Goal: Task Accomplishment & Management: Complete application form

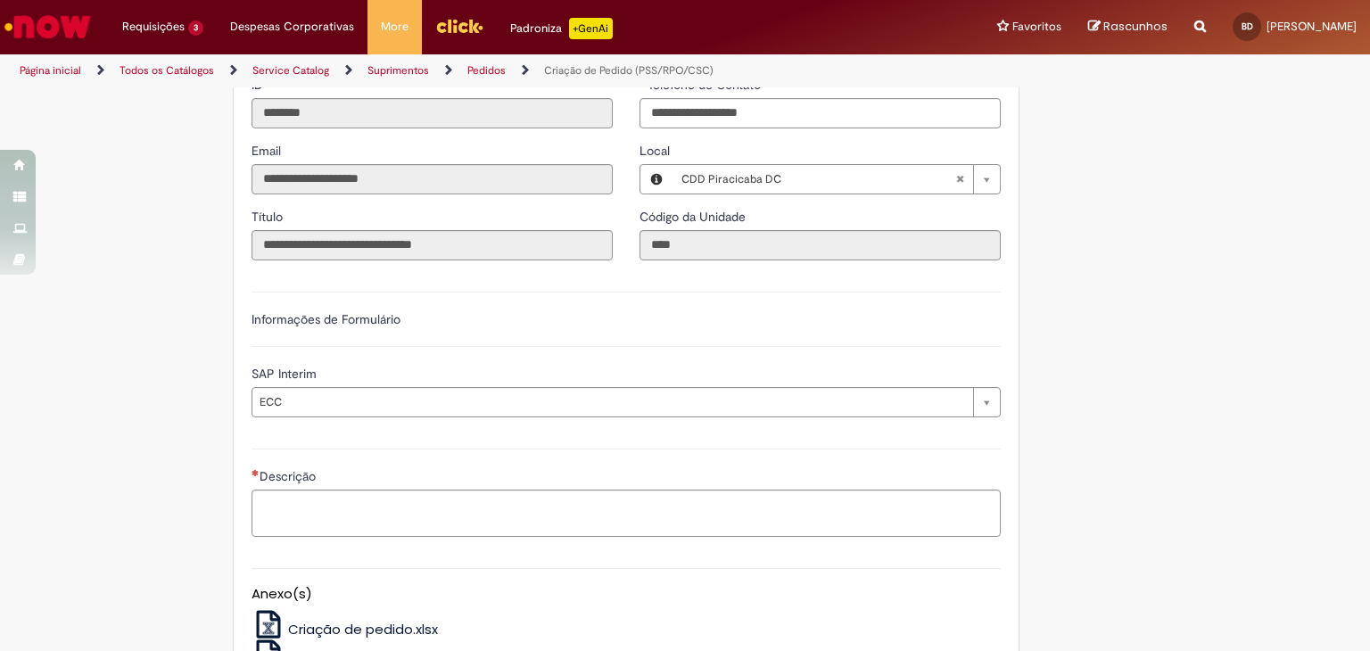
scroll to position [626, 0]
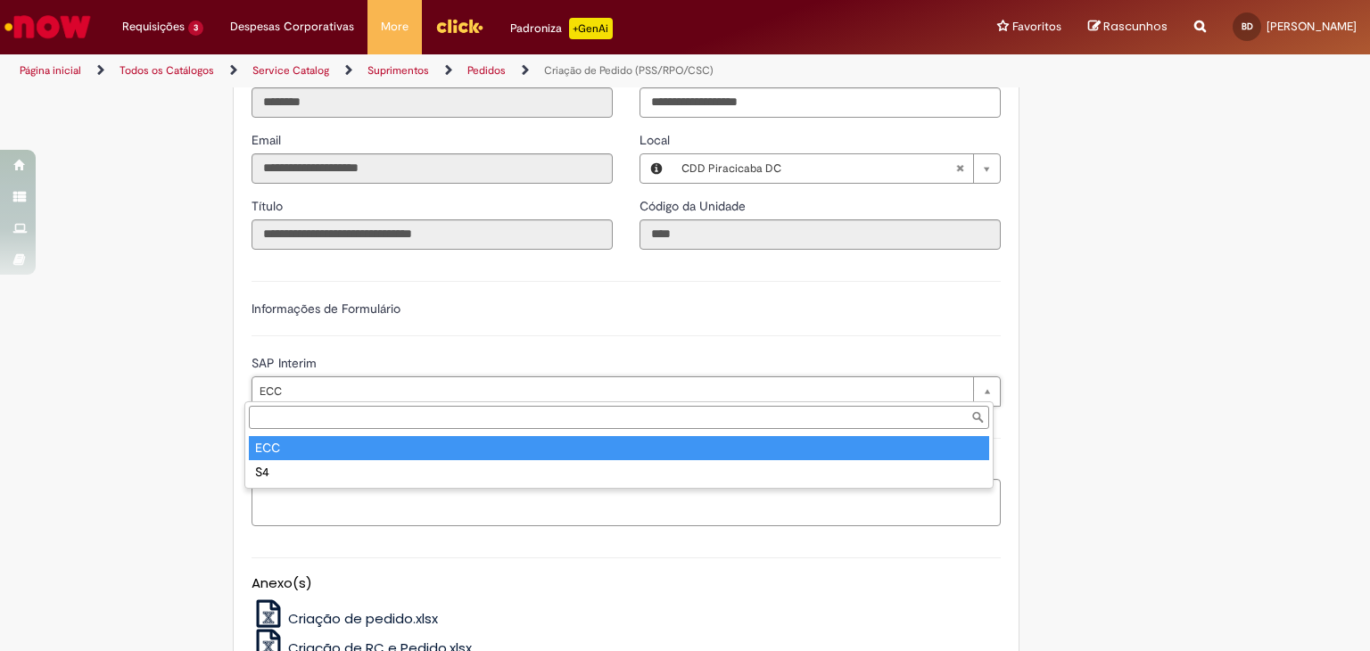
type input "***"
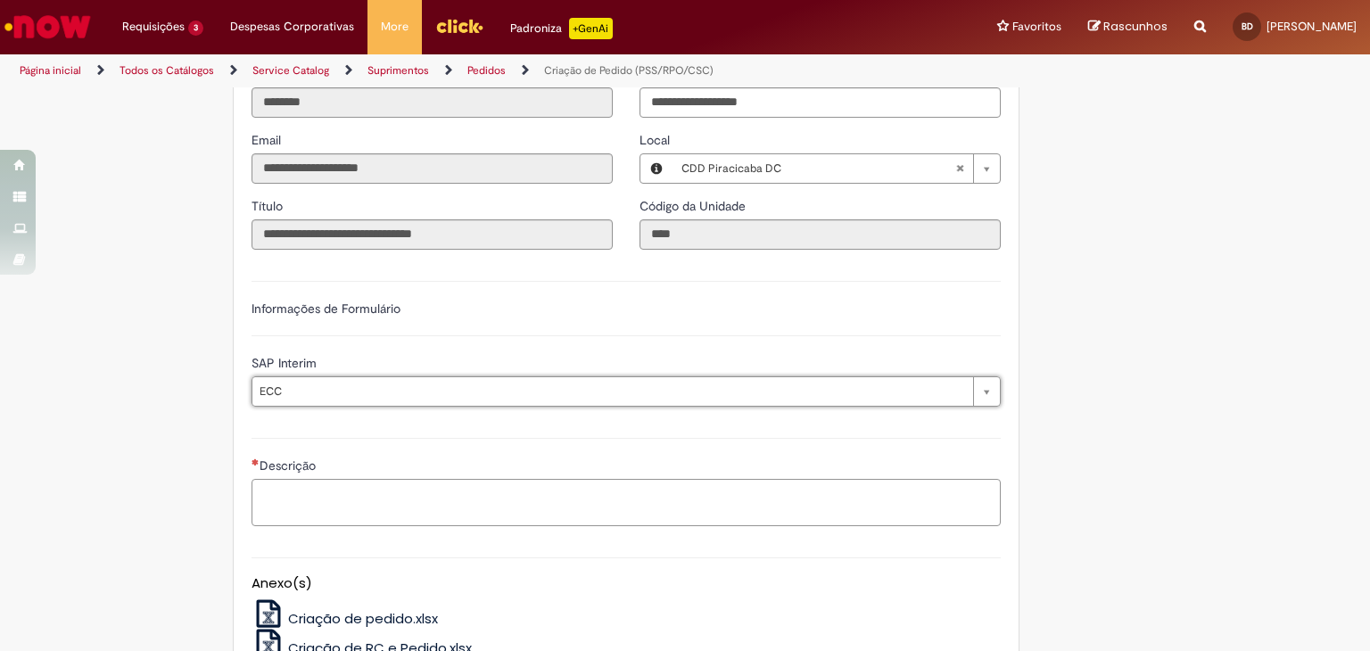
scroll to position [0, 0]
click at [474, 521] on textarea "Descrição" at bounding box center [626, 503] width 749 height 48
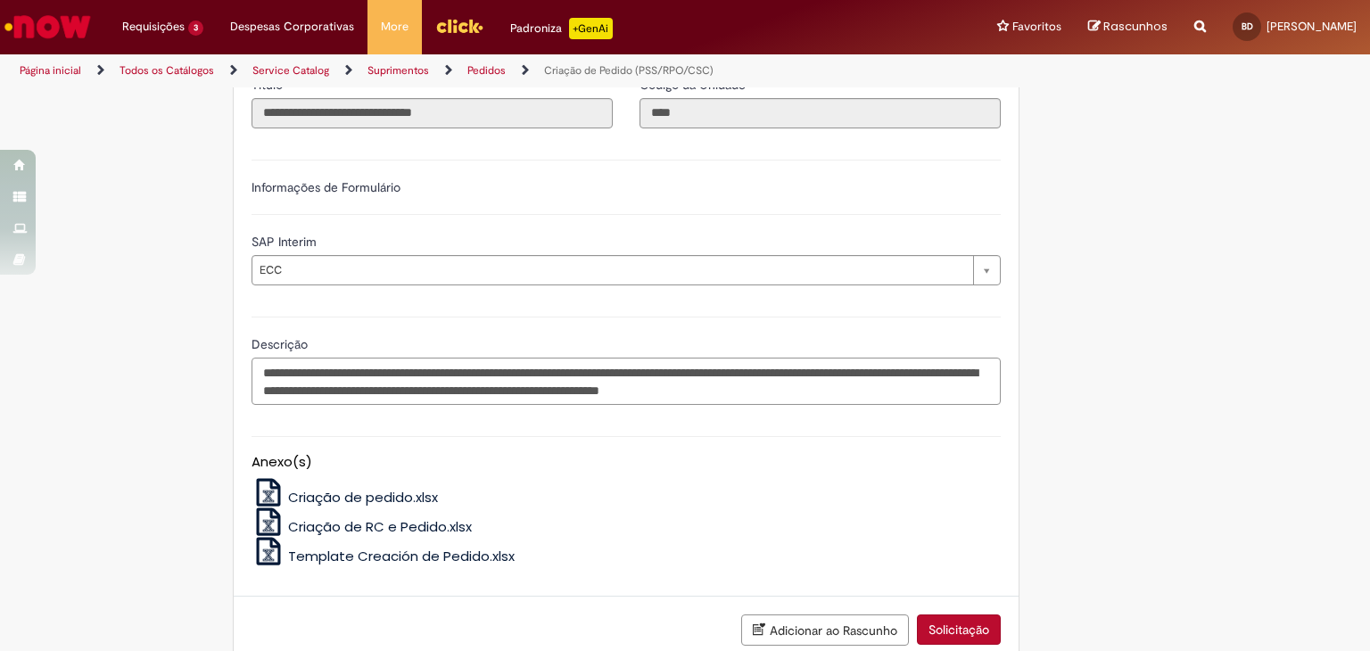
scroll to position [817, 0]
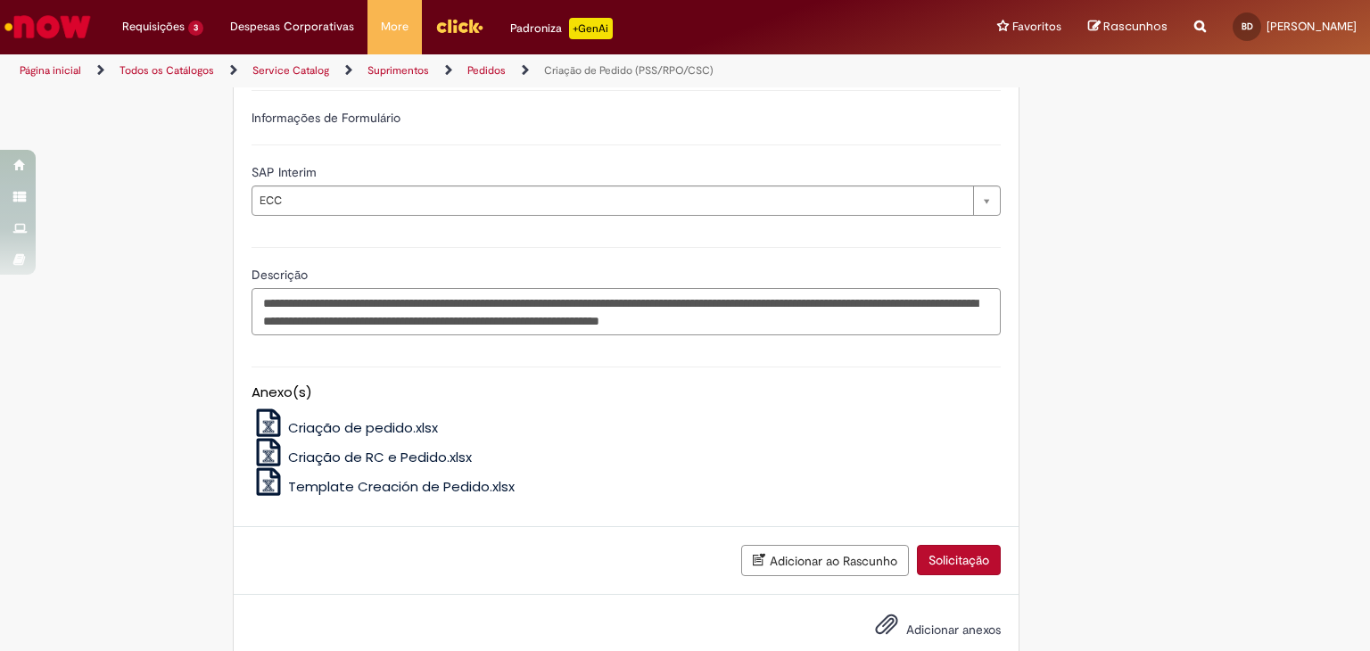
click at [735, 313] on textarea "**********" at bounding box center [626, 312] width 749 height 48
type textarea "**********"
click at [355, 418] on span "Criação de pedido.xlsx" at bounding box center [363, 427] width 150 height 19
click at [932, 558] on button "Solicitação" at bounding box center [959, 560] width 84 height 30
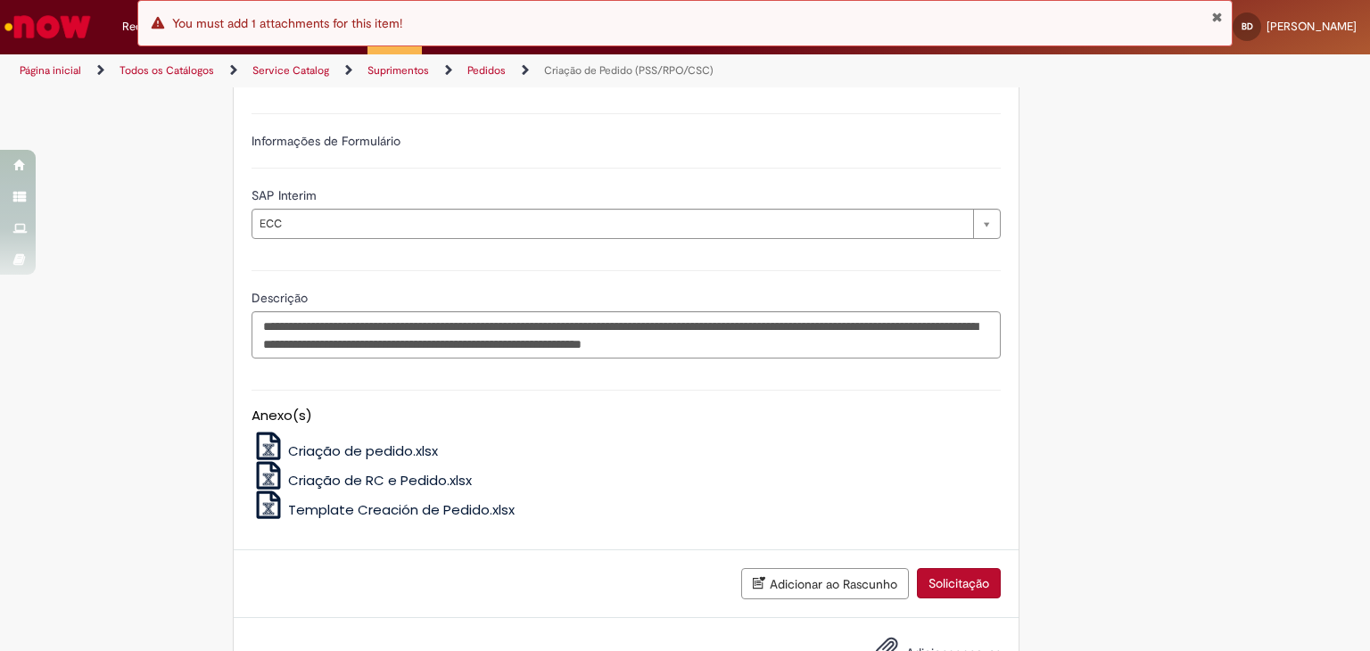
scroll to position [854, 0]
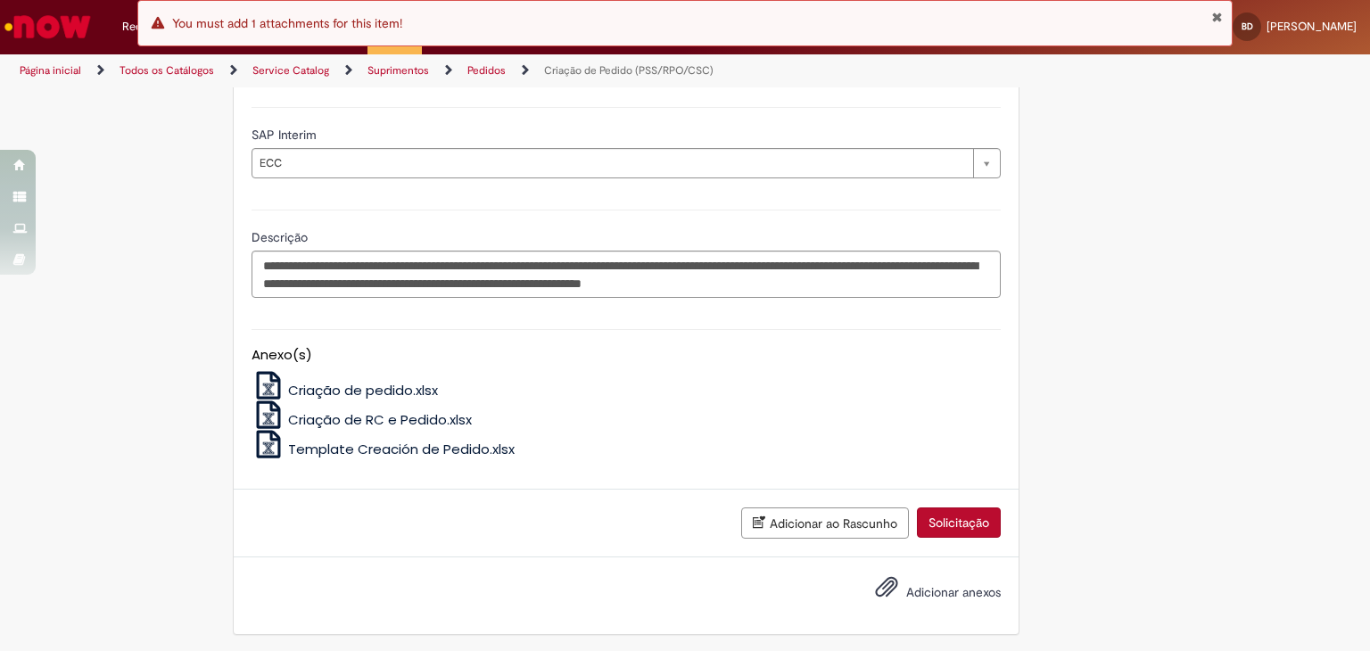
click at [942, 595] on span "Adicionar anexos" at bounding box center [953, 592] width 95 height 16
click at [0, 0] on input "Adicionar anexos" at bounding box center [0, 0] width 0 height 0
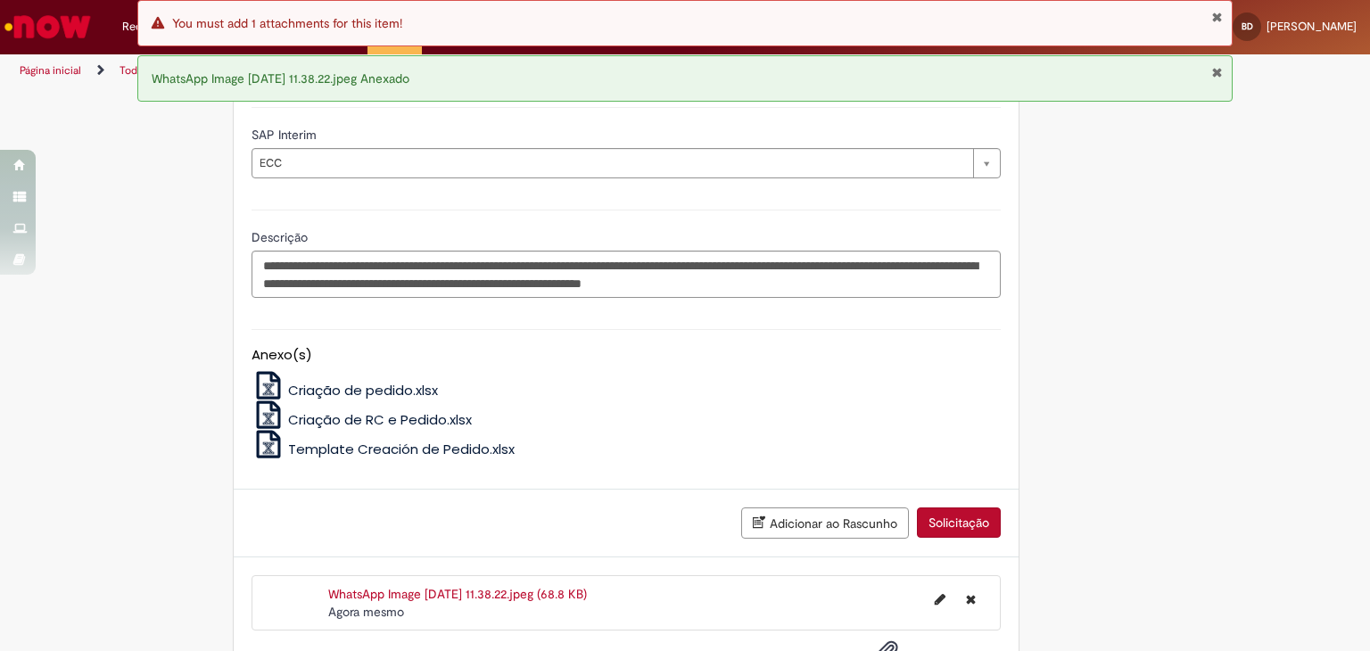
click at [974, 521] on button "Solicitação" at bounding box center [959, 523] width 84 height 30
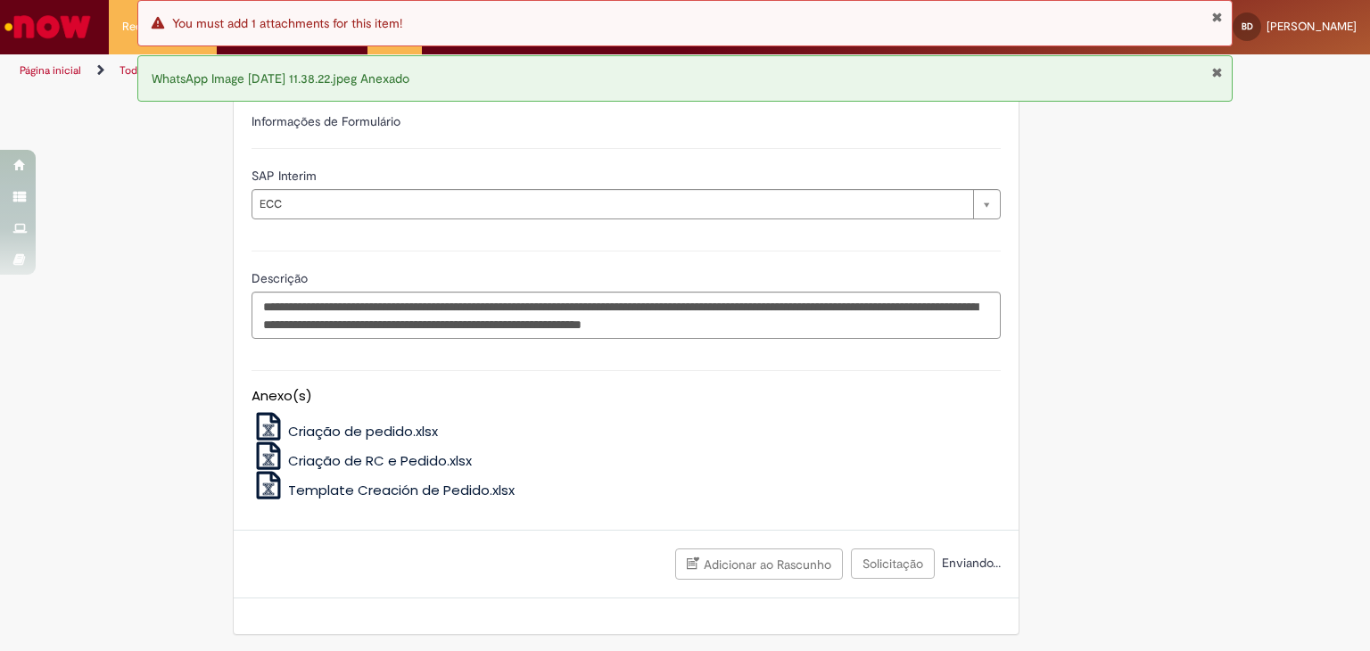
click at [1214, 19] on button "Fechar Notificação" at bounding box center [1217, 17] width 12 height 14
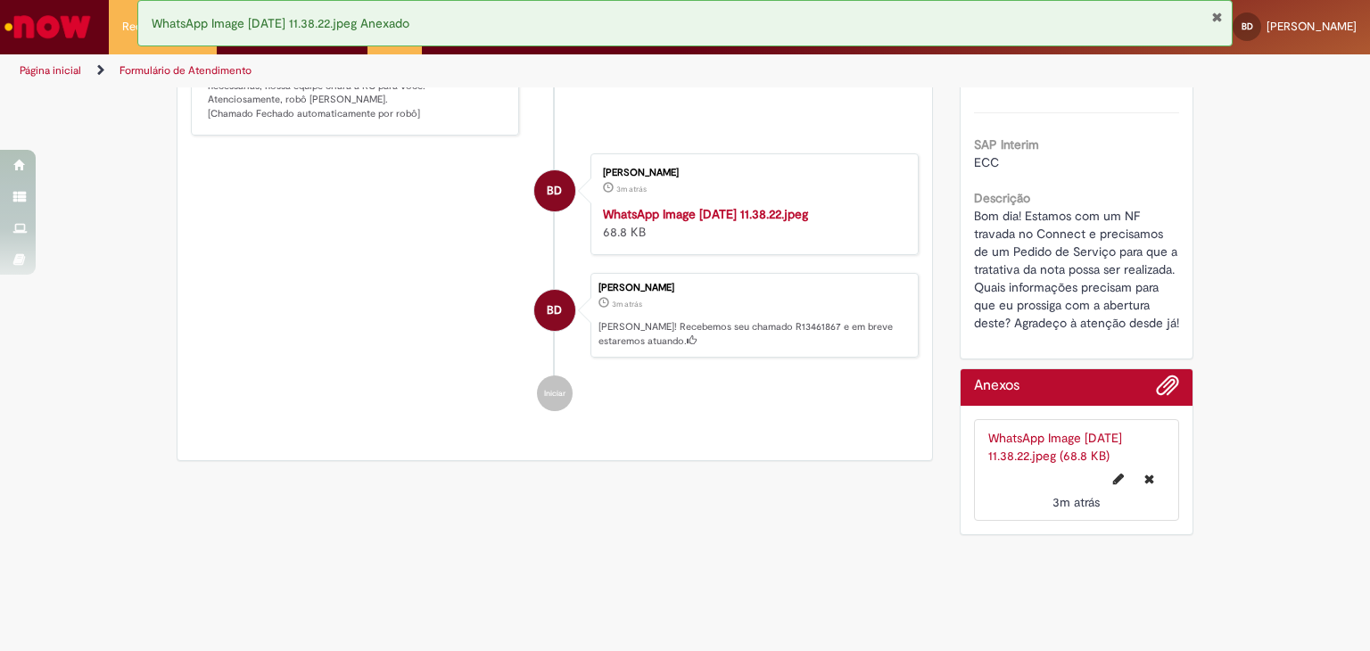
scroll to position [0, 0]
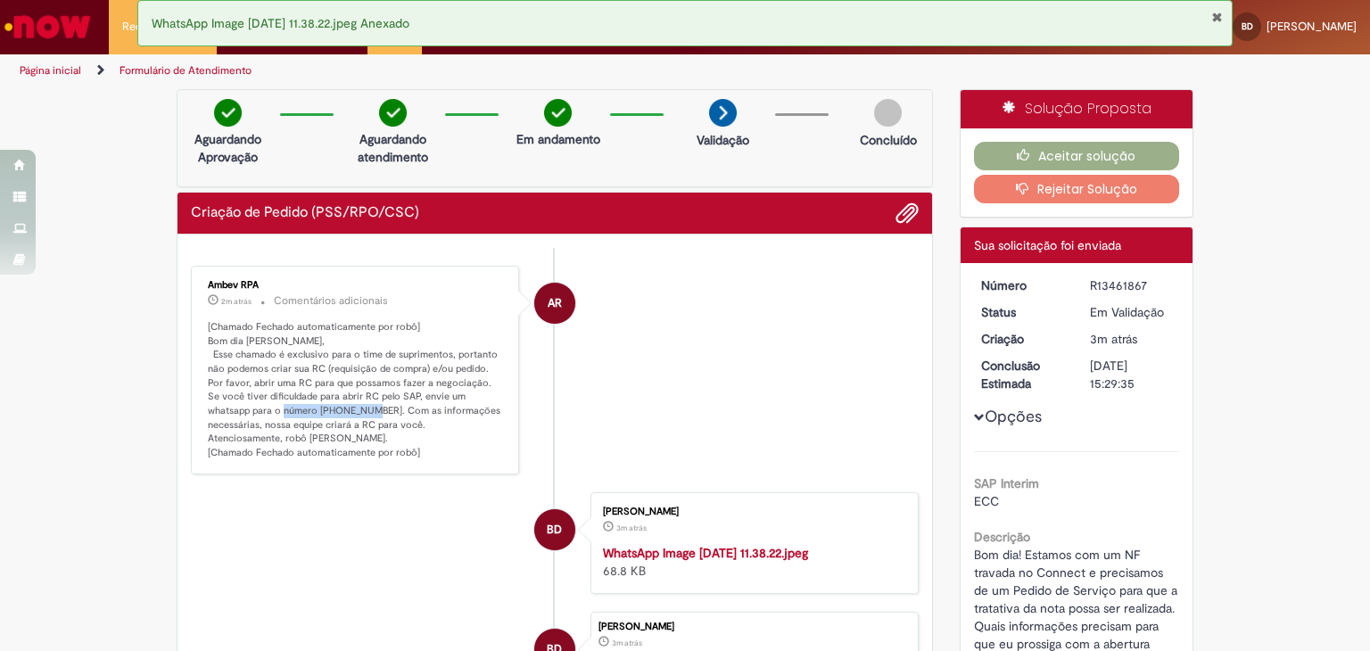
drag, startPoint x: 237, startPoint y: 405, endPoint x: 318, endPoint y: 411, distance: 81.4
click at [318, 411] on p "[Chamado Fechado automaticamente por robô] Bom dia [PERSON_NAME], Esse chamado …" at bounding box center [356, 390] width 297 height 140
copy p "+55 800 725 8000."
click at [742, 379] on li "AR Ambev RPA 4m atrás 4 minutos atrás Comentários adicionais [Chamado Fechado a…" at bounding box center [555, 370] width 728 height 209
